Goal: Information Seeking & Learning: Learn about a topic

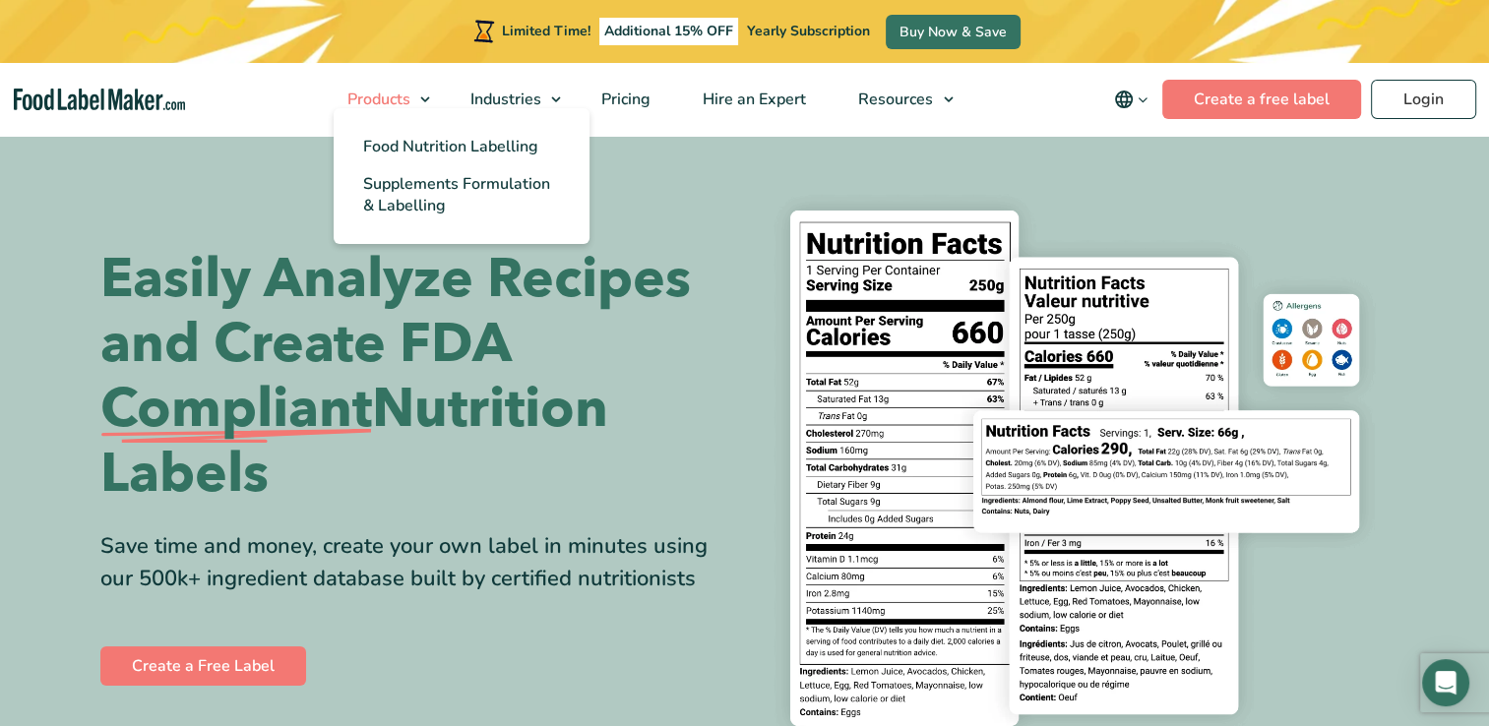
click at [424, 97] on link "Products" at bounding box center [381, 99] width 118 height 73
click at [422, 144] on span "Food Nutrition Labelling" at bounding box center [450, 147] width 175 height 22
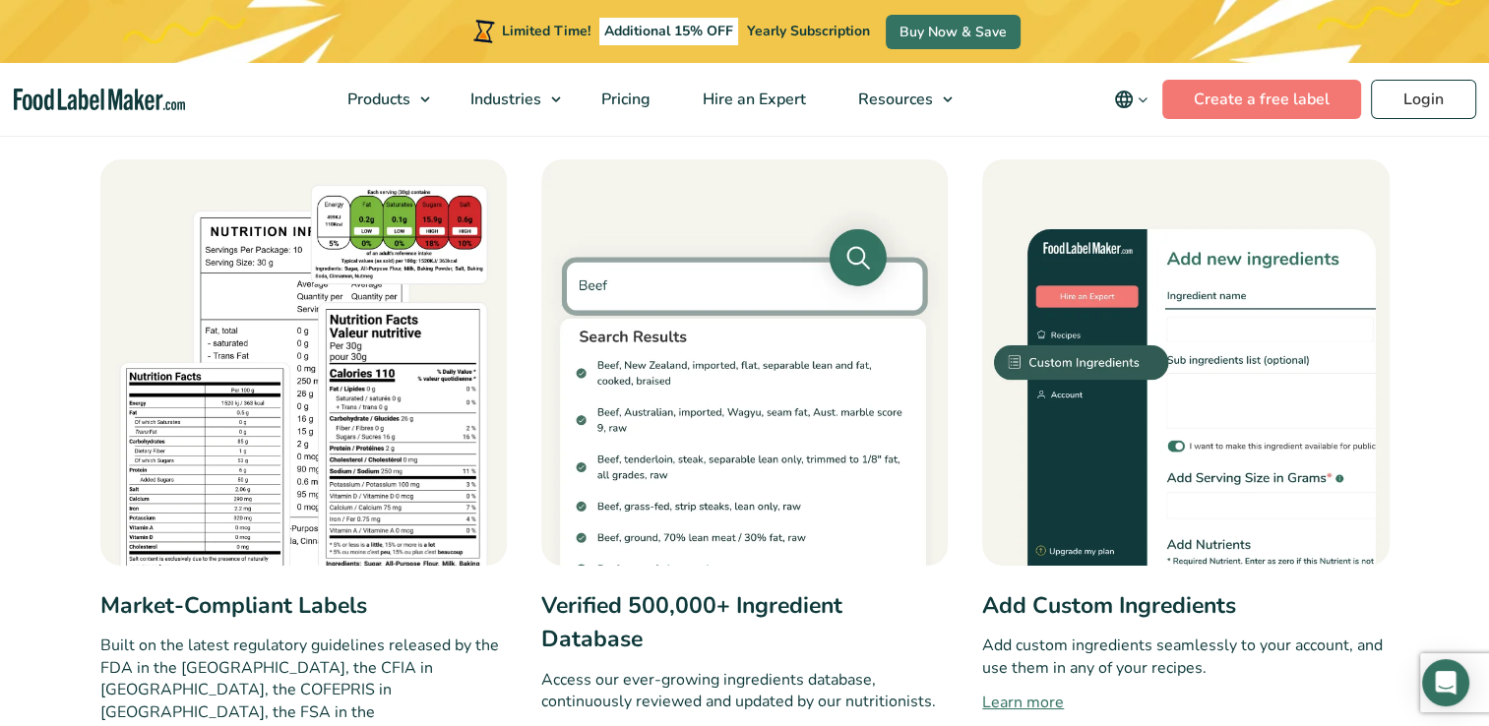
scroll to position [929, 0]
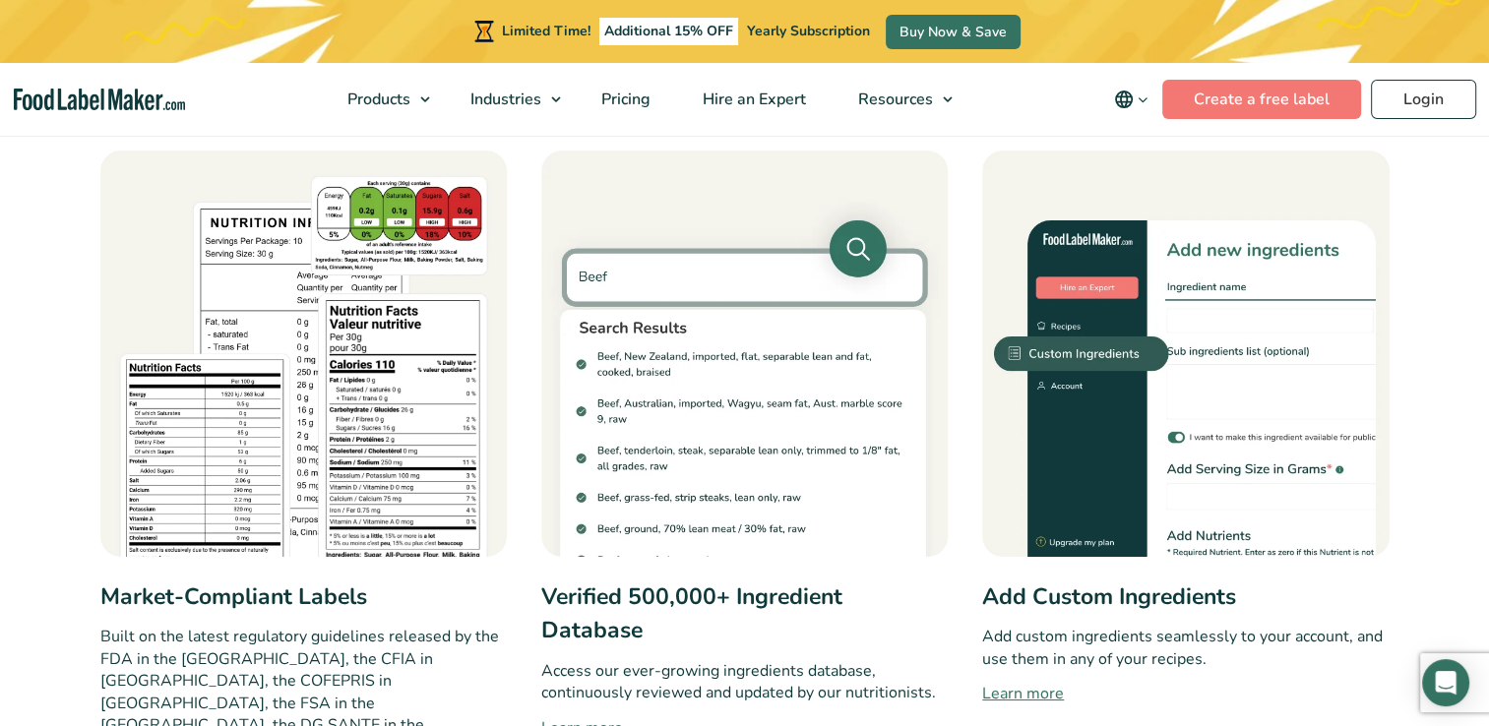
click at [619, 271] on img at bounding box center [744, 354] width 406 height 406
drag, startPoint x: 619, startPoint y: 271, endPoint x: 625, endPoint y: 336, distance: 65.2
click at [625, 336] on img at bounding box center [744, 354] width 406 height 406
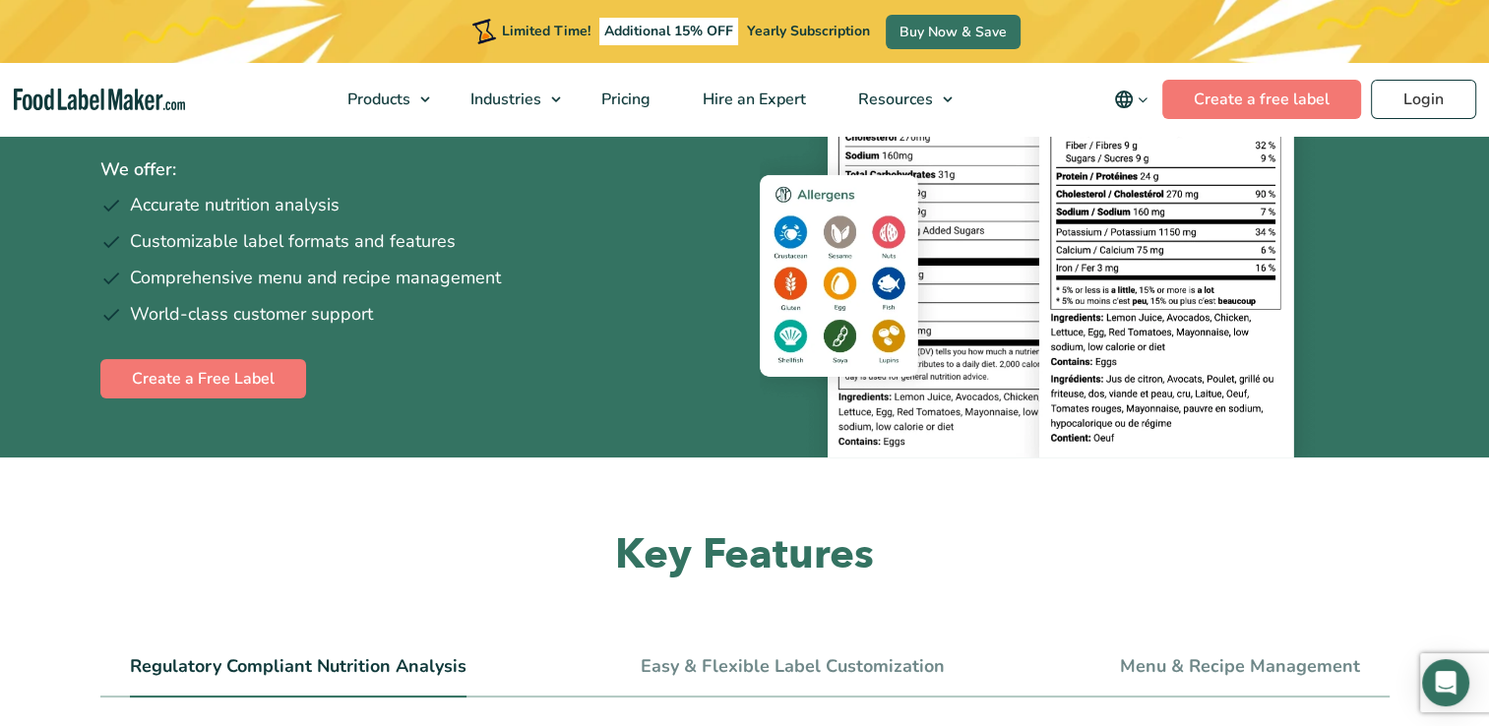
scroll to position [0, 0]
